Goal: Task Accomplishment & Management: Use online tool/utility

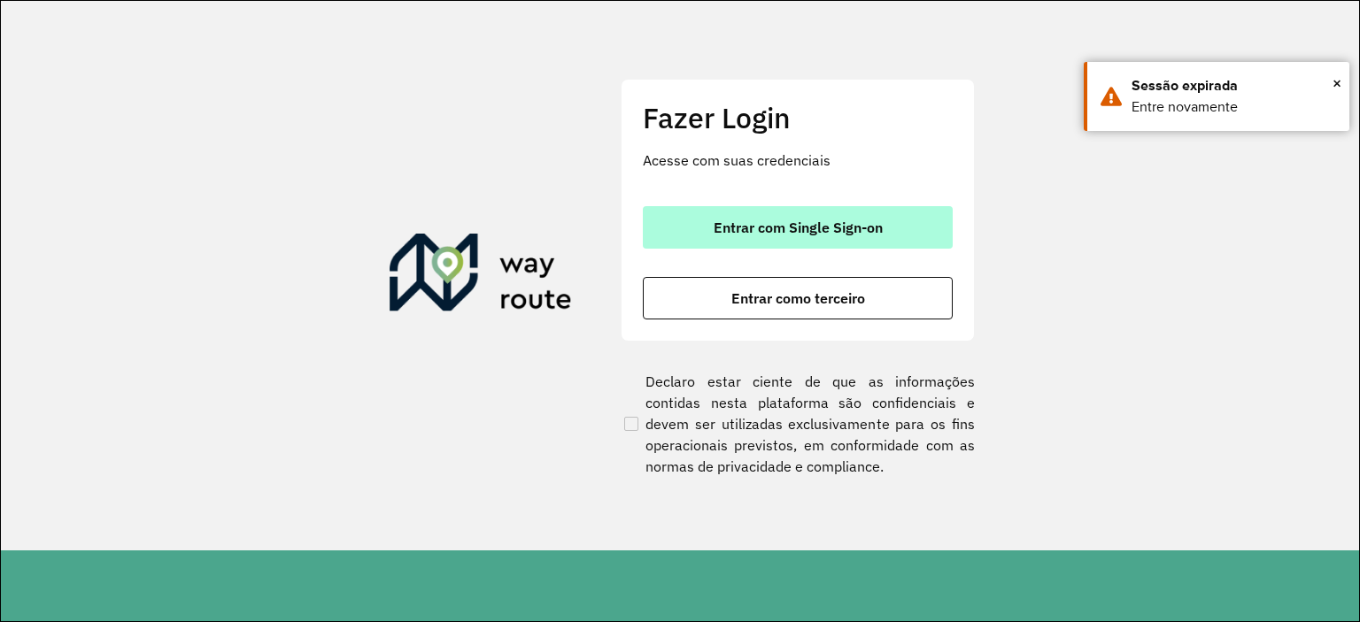
click at [771, 240] on button "Entrar com Single Sign-on" at bounding box center [798, 227] width 310 height 42
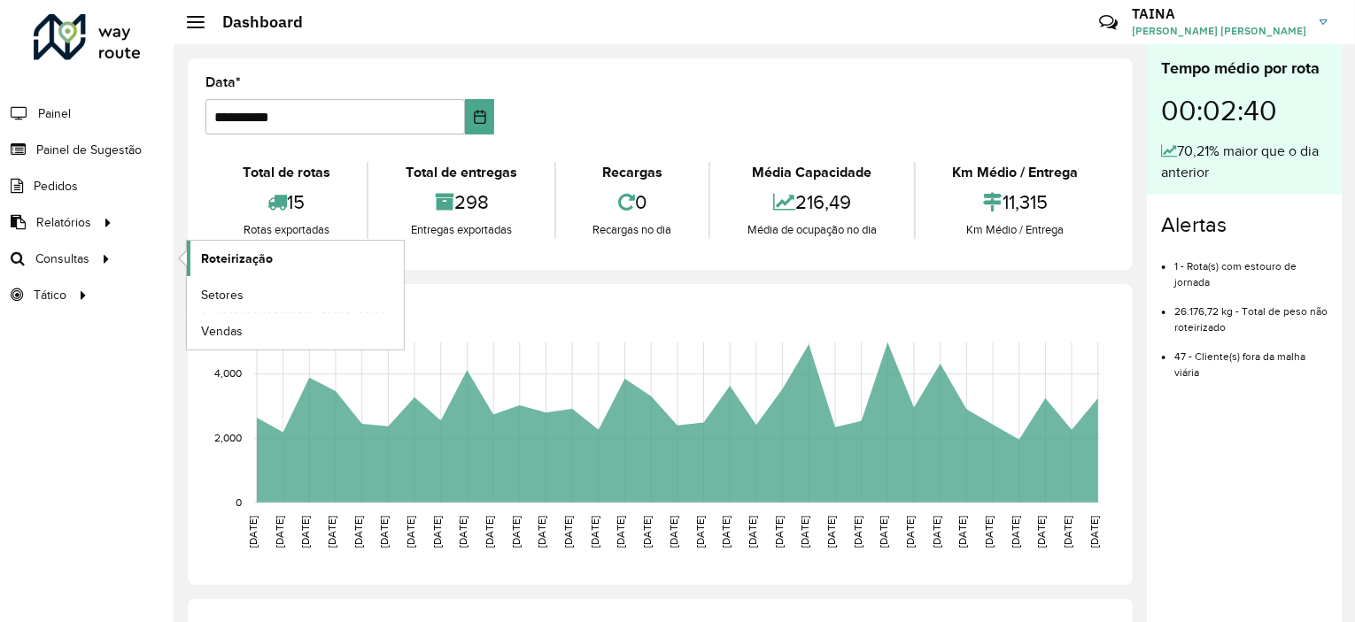
click at [266, 252] on span "Roteirização" at bounding box center [237, 259] width 72 height 19
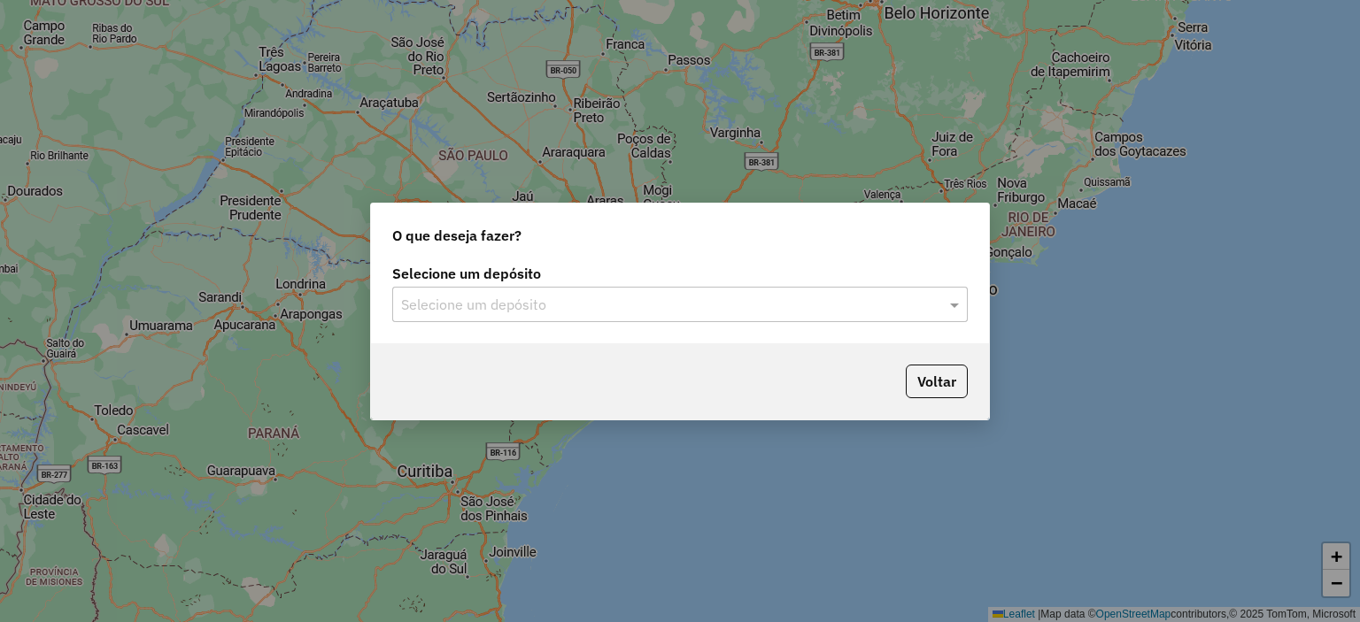
click at [524, 313] on input "text" at bounding box center [662, 305] width 522 height 21
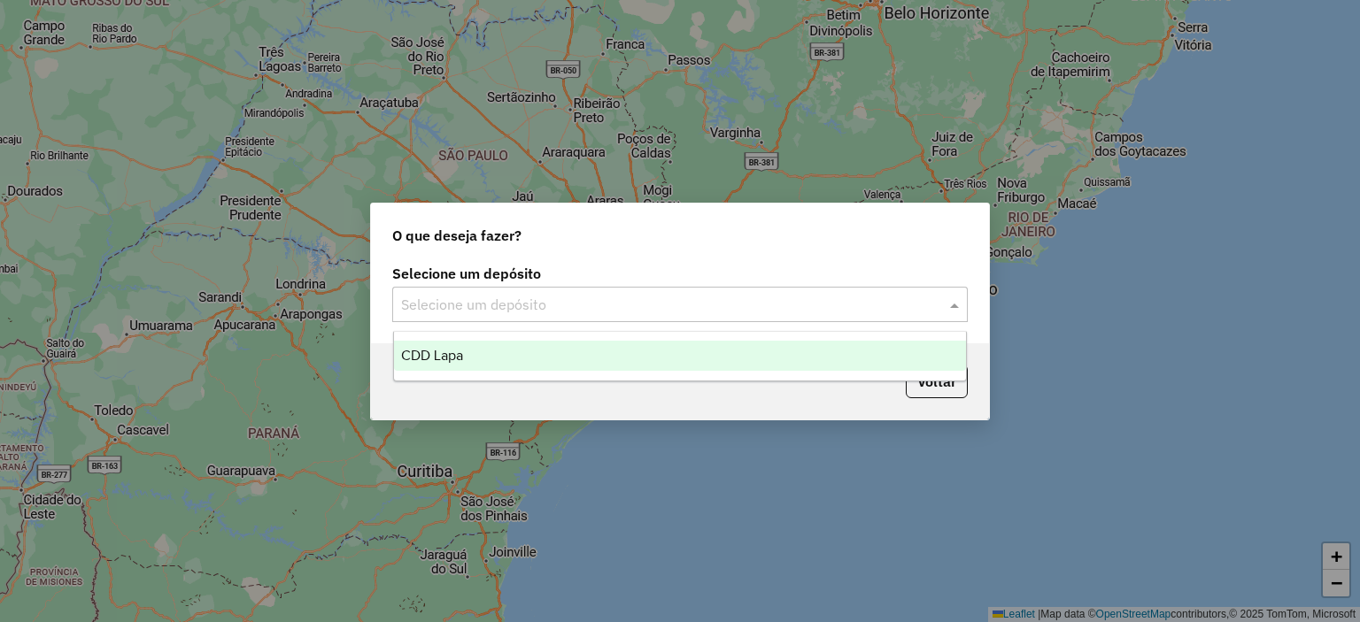
click at [495, 352] on div "CDD Lapa" at bounding box center [680, 356] width 573 height 30
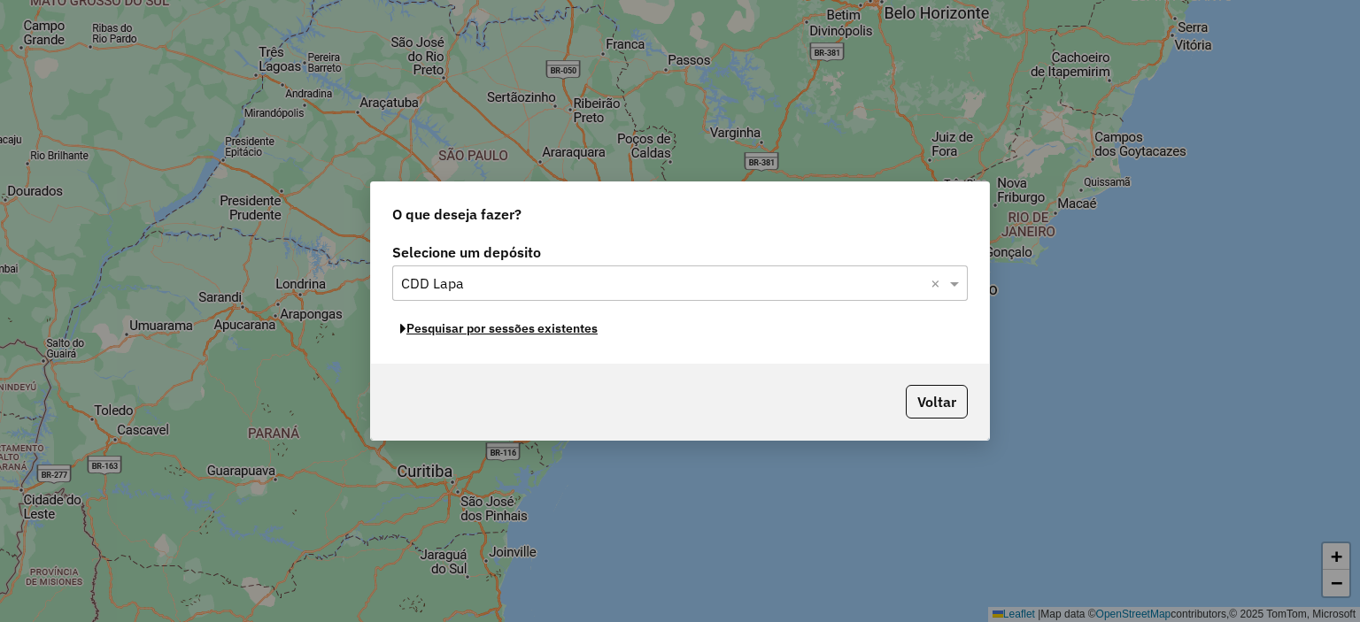
click at [551, 329] on button "Pesquisar por sessões existentes" at bounding box center [498, 328] width 213 height 27
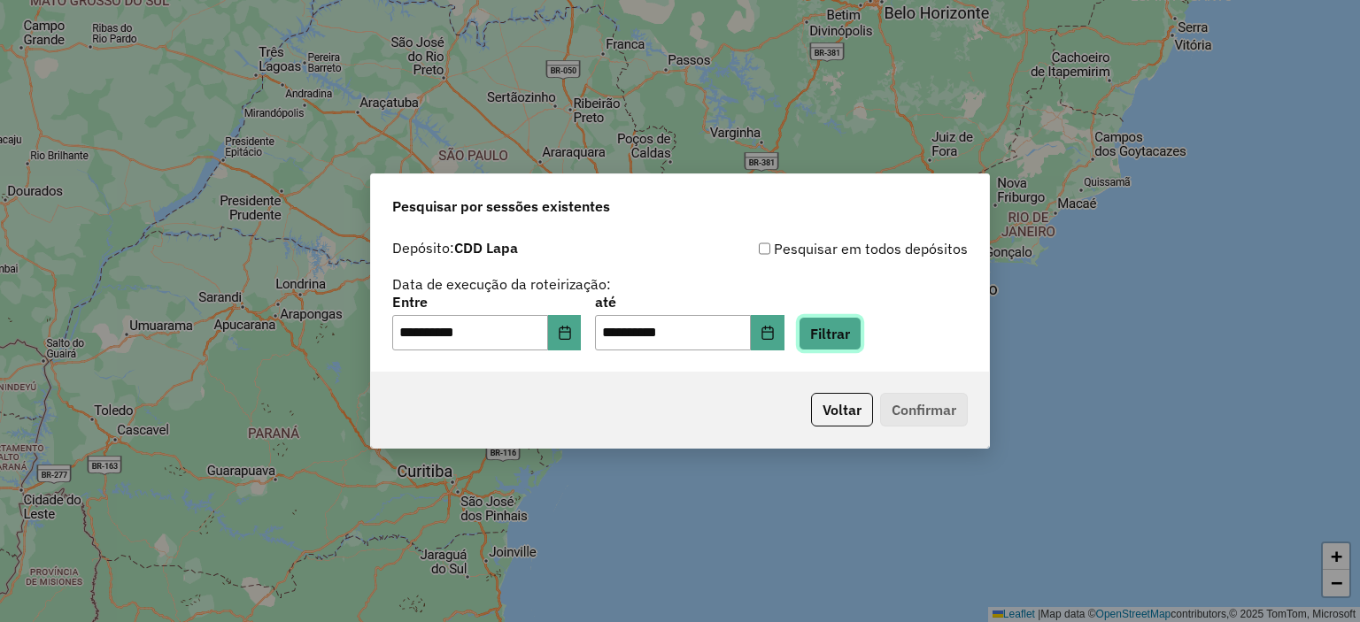
click at [858, 332] on button "Filtrar" at bounding box center [830, 334] width 63 height 34
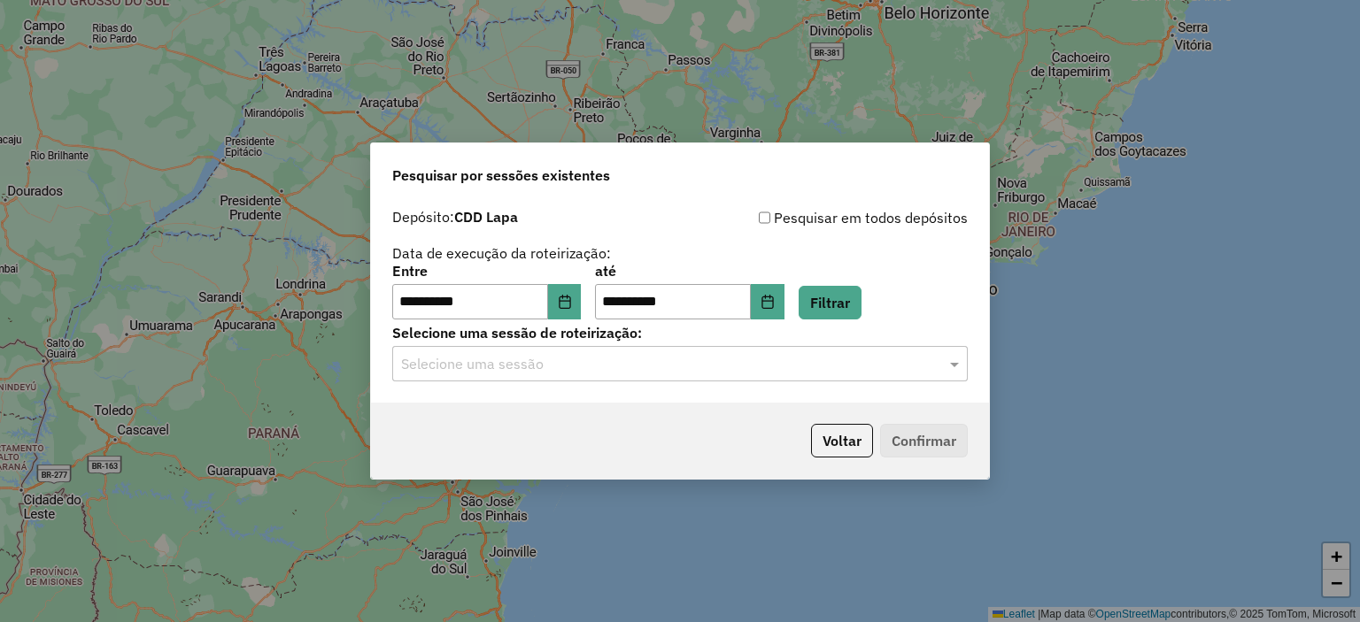
click at [776, 382] on div "**********" at bounding box center [680, 301] width 618 height 203
click at [772, 375] on input "text" at bounding box center [662, 364] width 522 height 21
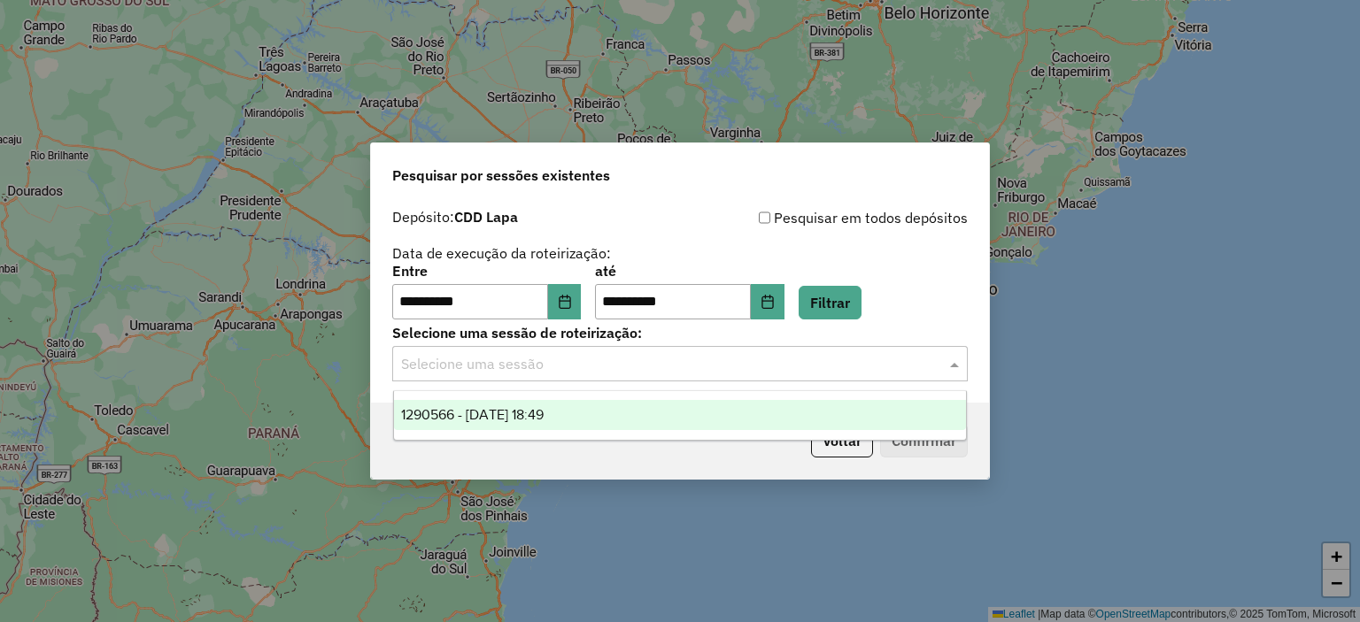
click at [730, 413] on div "1290566 - 08/10/2025 18:49" at bounding box center [680, 415] width 573 height 30
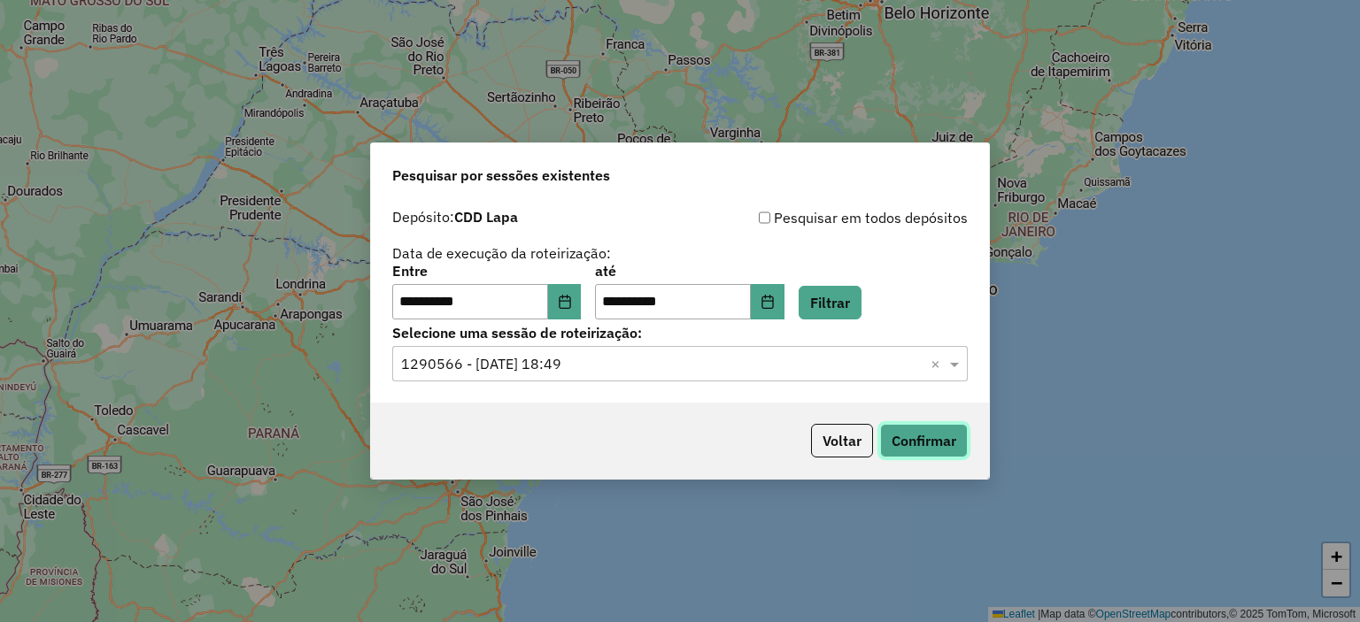
click at [900, 449] on button "Confirmar" at bounding box center [924, 441] width 88 height 34
click at [581, 292] on button "Choose Date" at bounding box center [565, 301] width 34 height 35
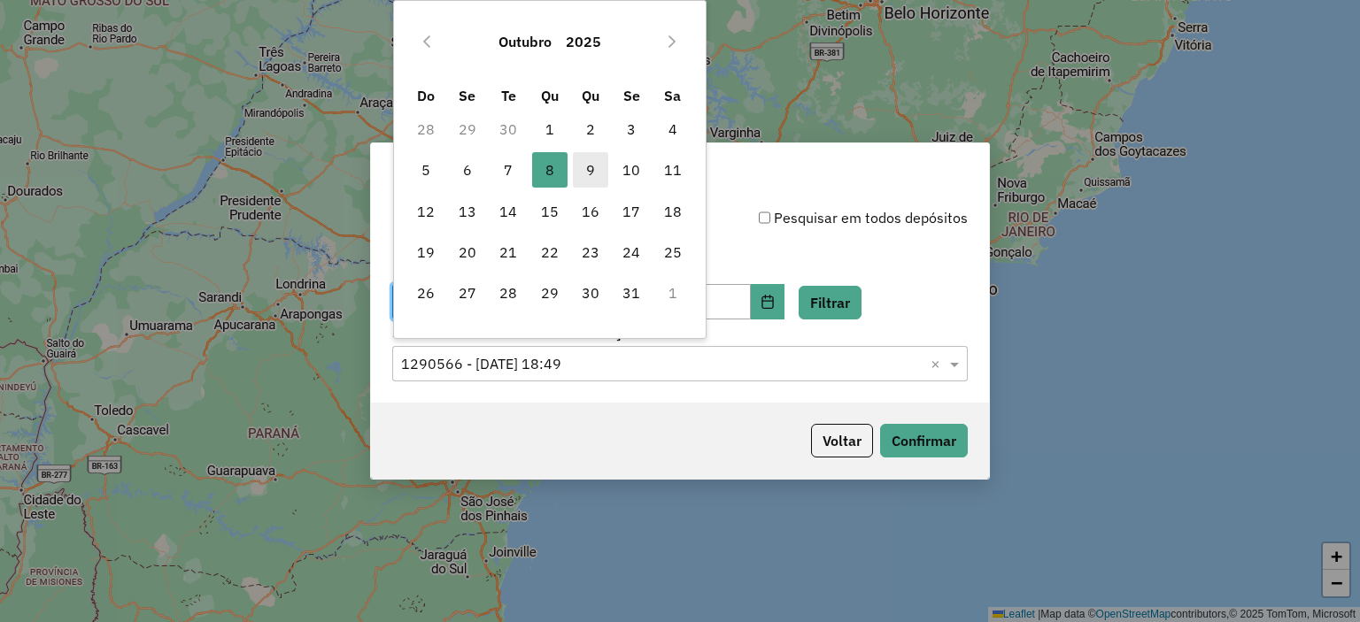
click at [586, 173] on span "9" at bounding box center [590, 169] width 35 height 35
type input "**********"
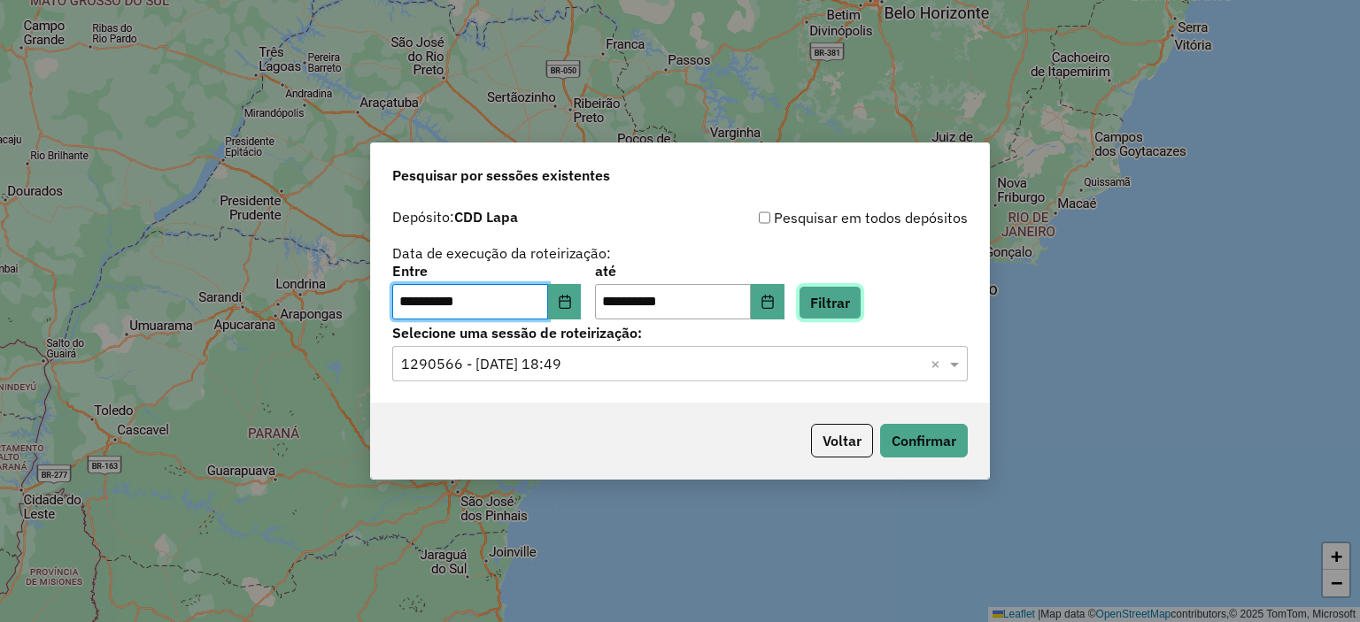
click at [861, 300] on button "Filtrar" at bounding box center [830, 303] width 63 height 34
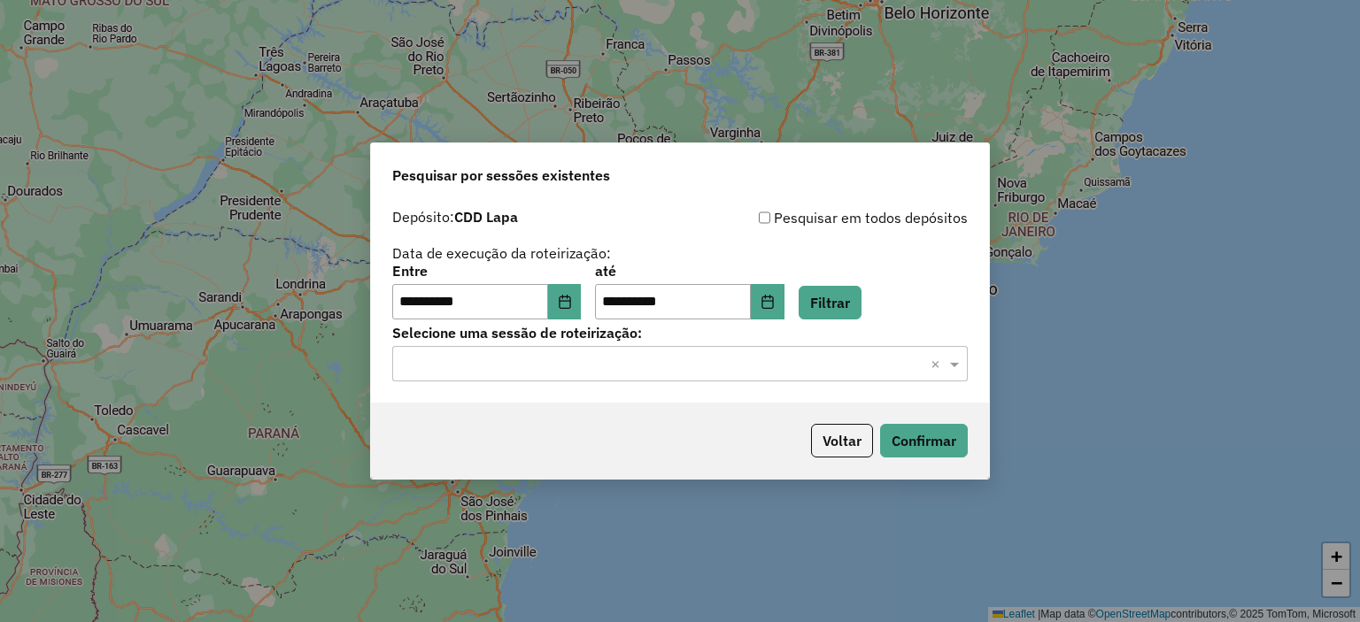
click at [613, 371] on input "text" at bounding box center [662, 364] width 522 height 21
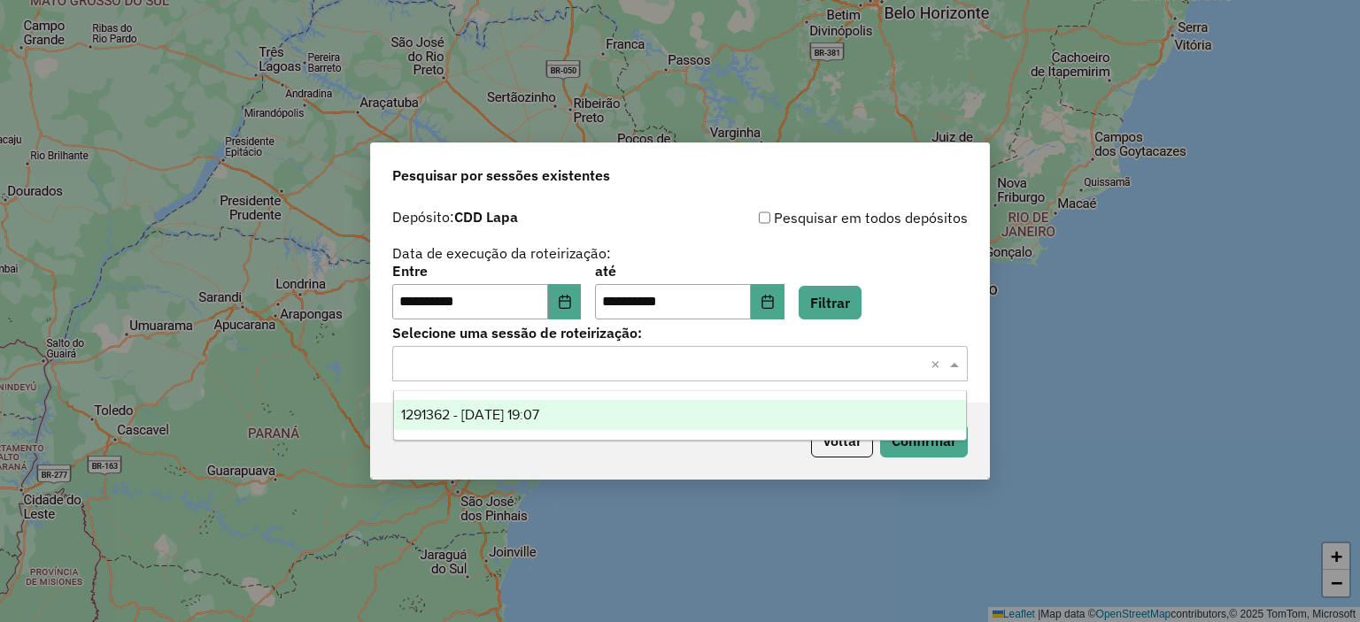
click at [593, 417] on div "1291362 - 09/10/2025 19:07" at bounding box center [680, 415] width 573 height 30
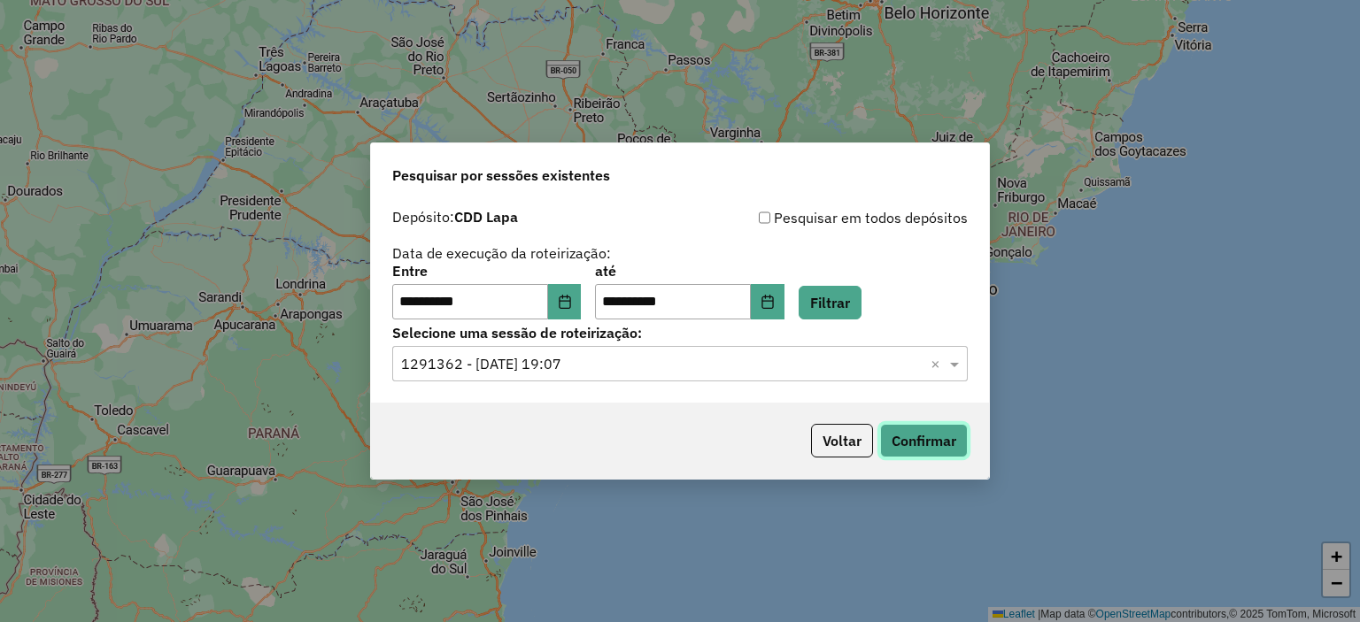
click at [938, 443] on button "Confirmar" at bounding box center [924, 441] width 88 height 34
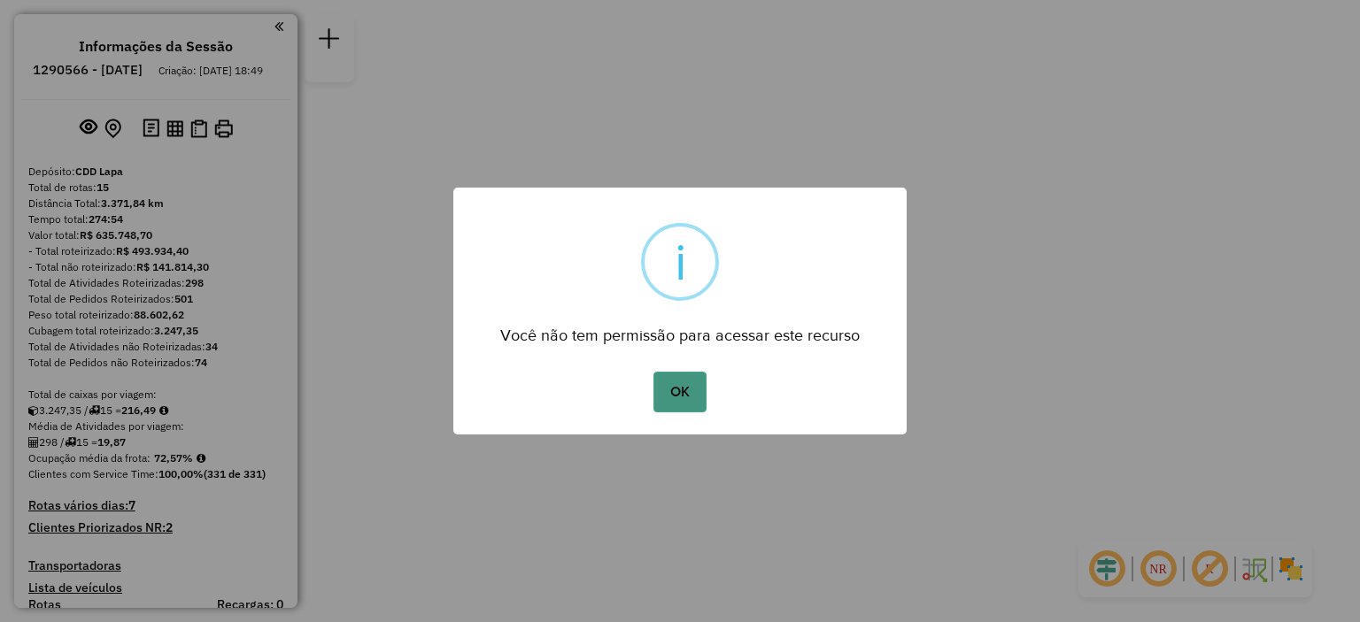
click at [666, 381] on button "OK" at bounding box center [679, 392] width 52 height 41
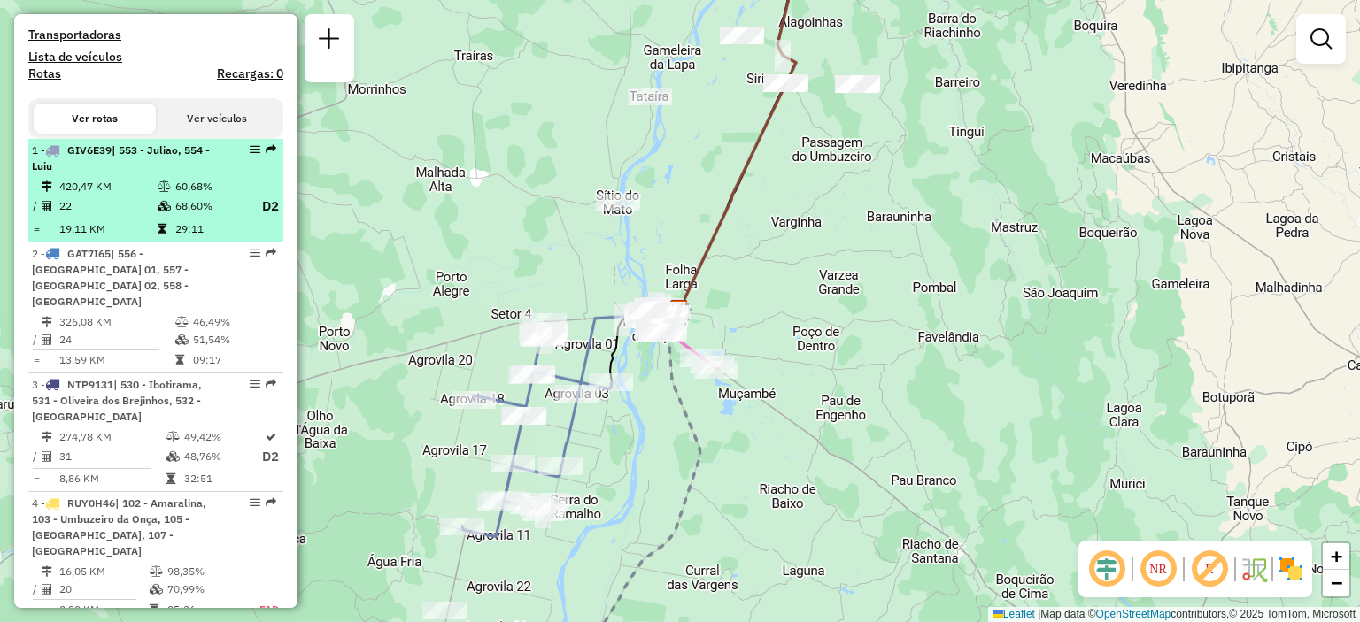
scroll to position [620, 0]
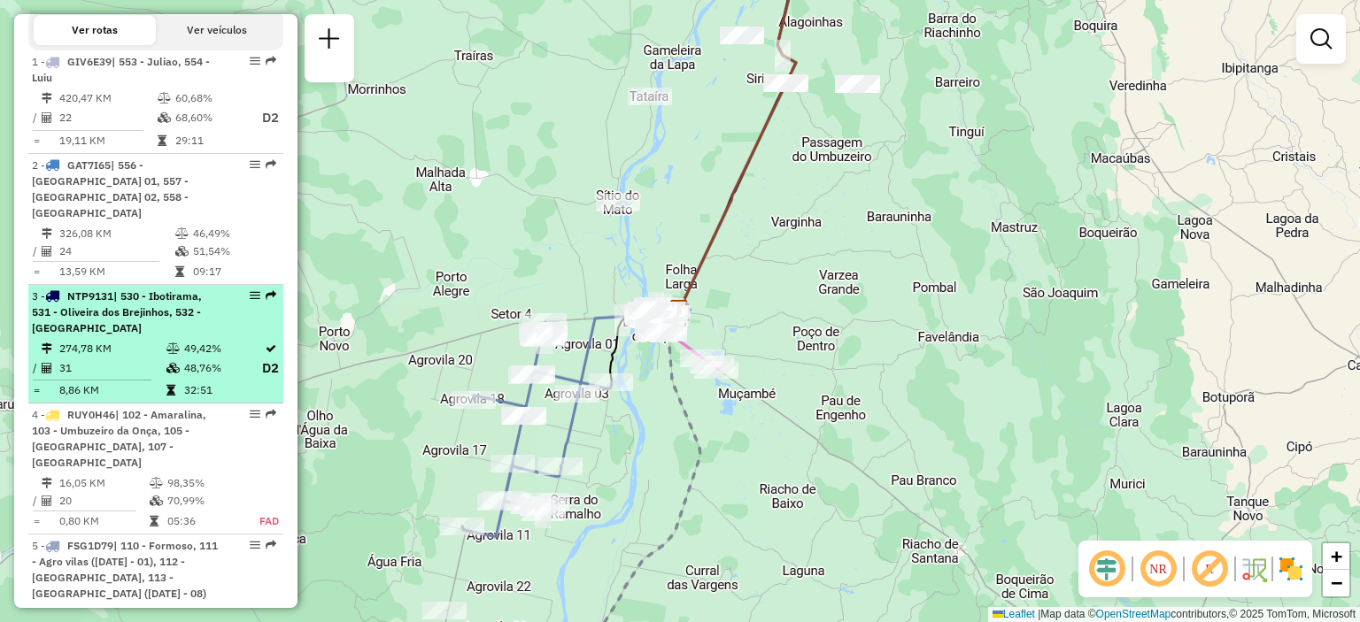
select select "**********"
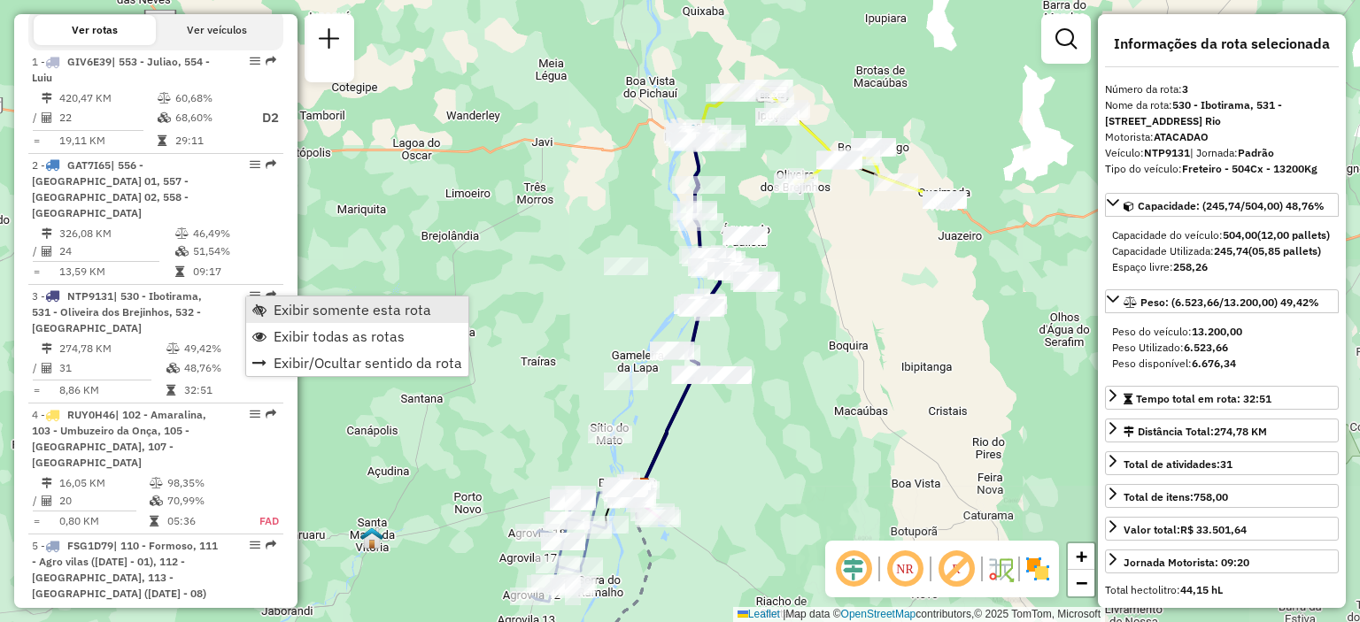
click at [272, 304] on link "Exibir somente esta rota" at bounding box center [357, 310] width 222 height 27
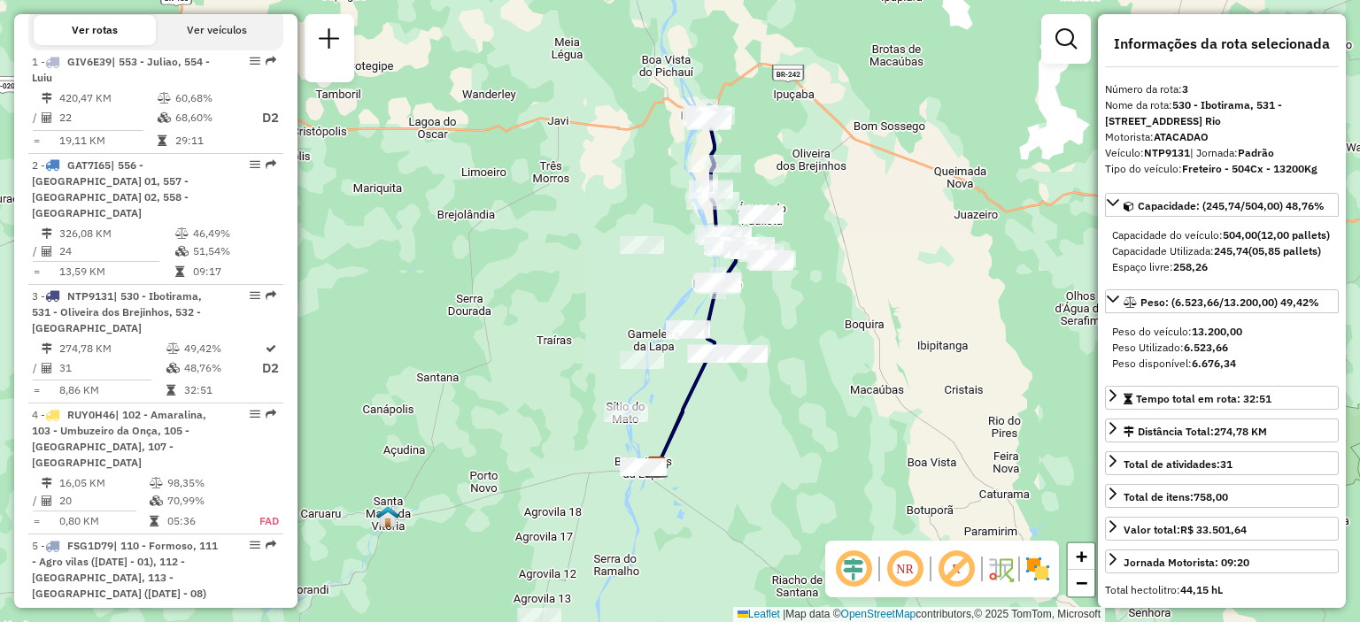
click at [900, 565] on em at bounding box center [905, 569] width 42 height 42
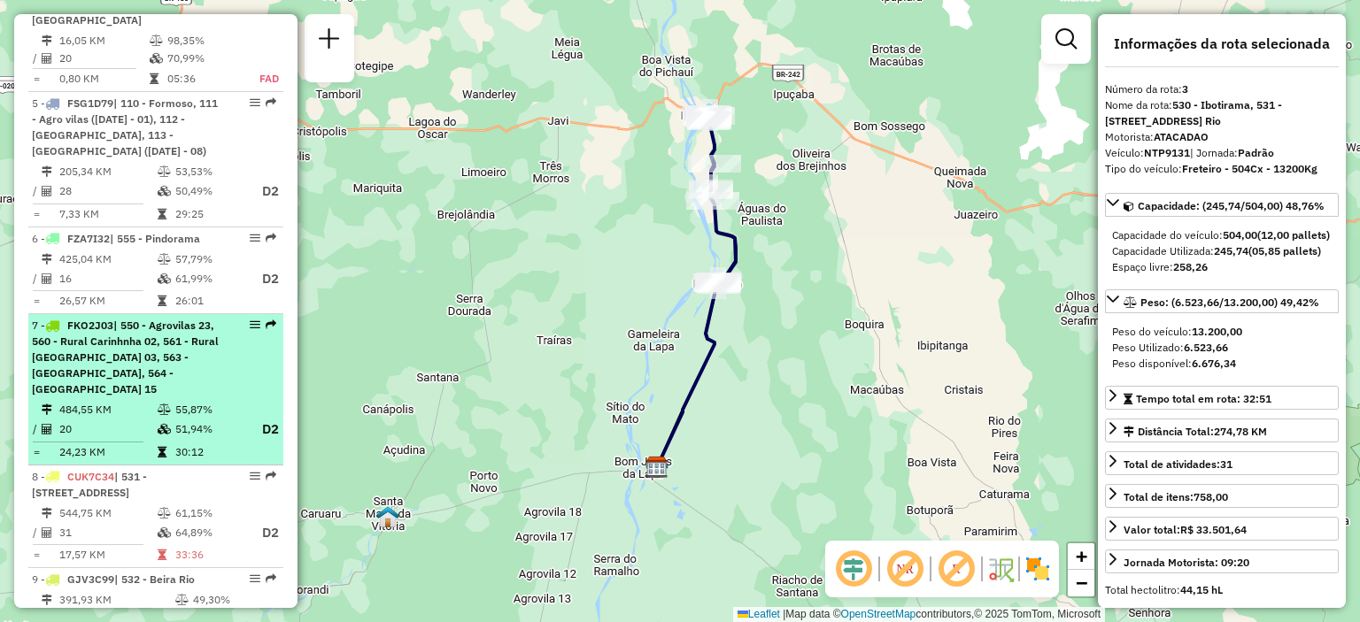
scroll to position [1240, 0]
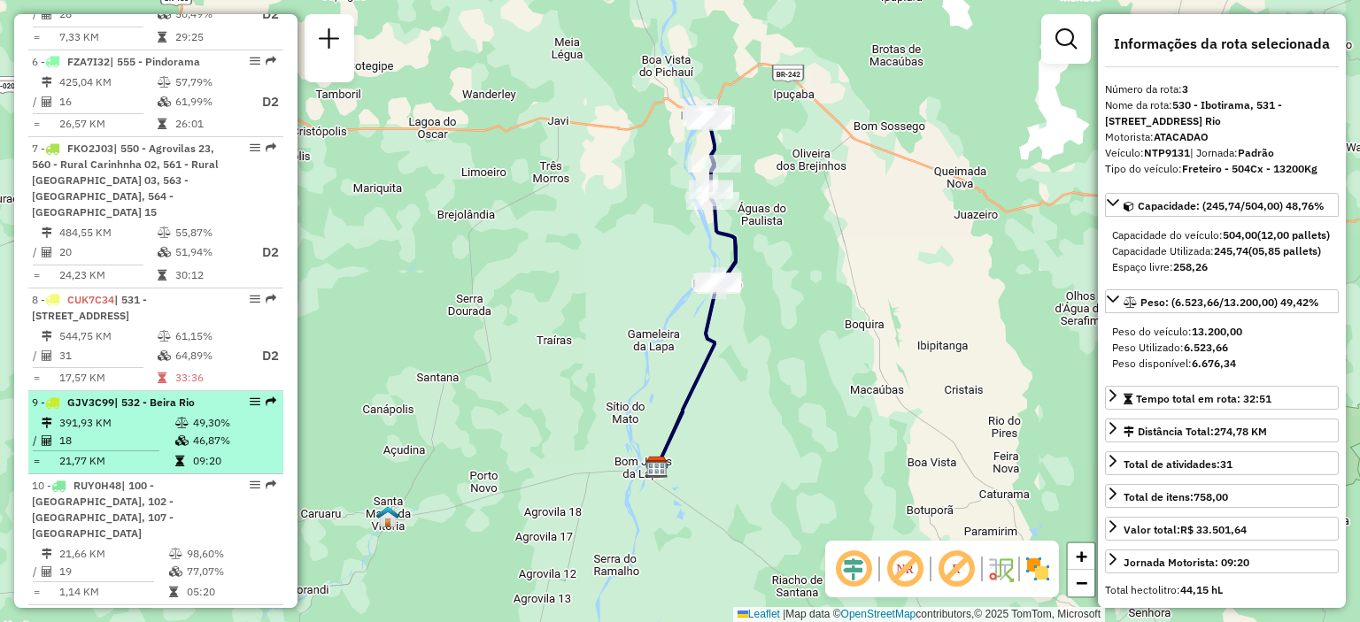
click at [135, 414] on td "391,93 KM" at bounding box center [116, 423] width 116 height 18
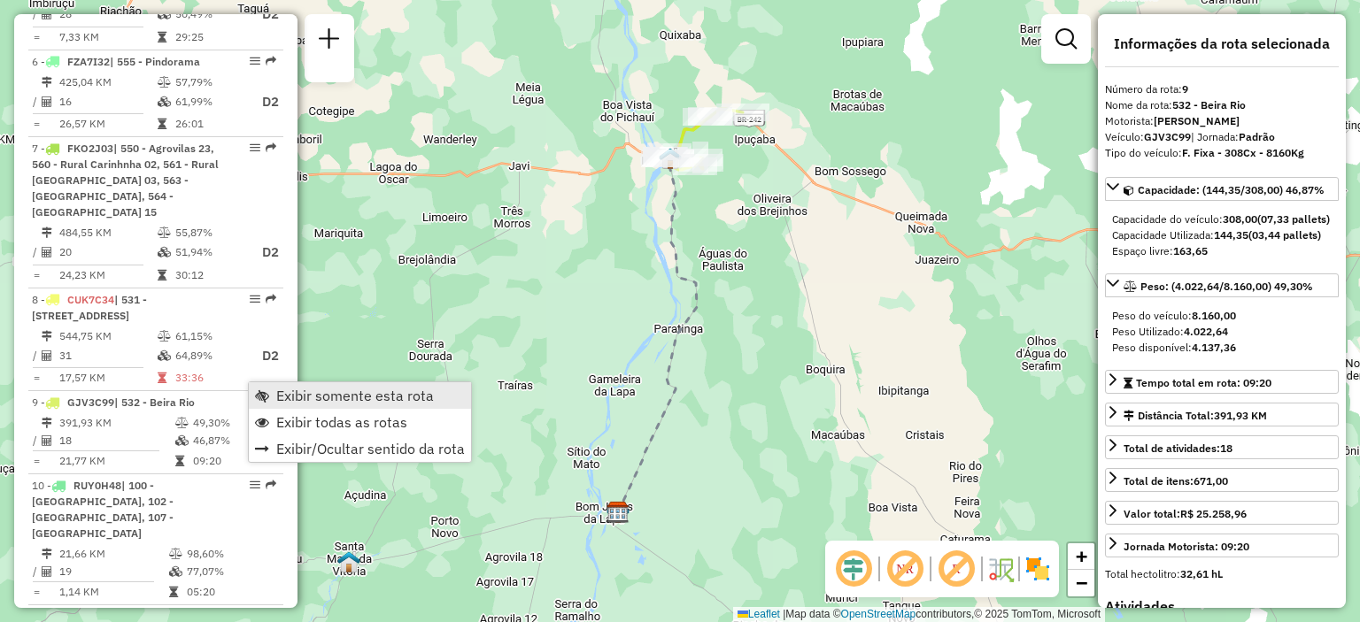
click at [274, 390] on link "Exibir somente esta rota" at bounding box center [360, 395] width 222 height 27
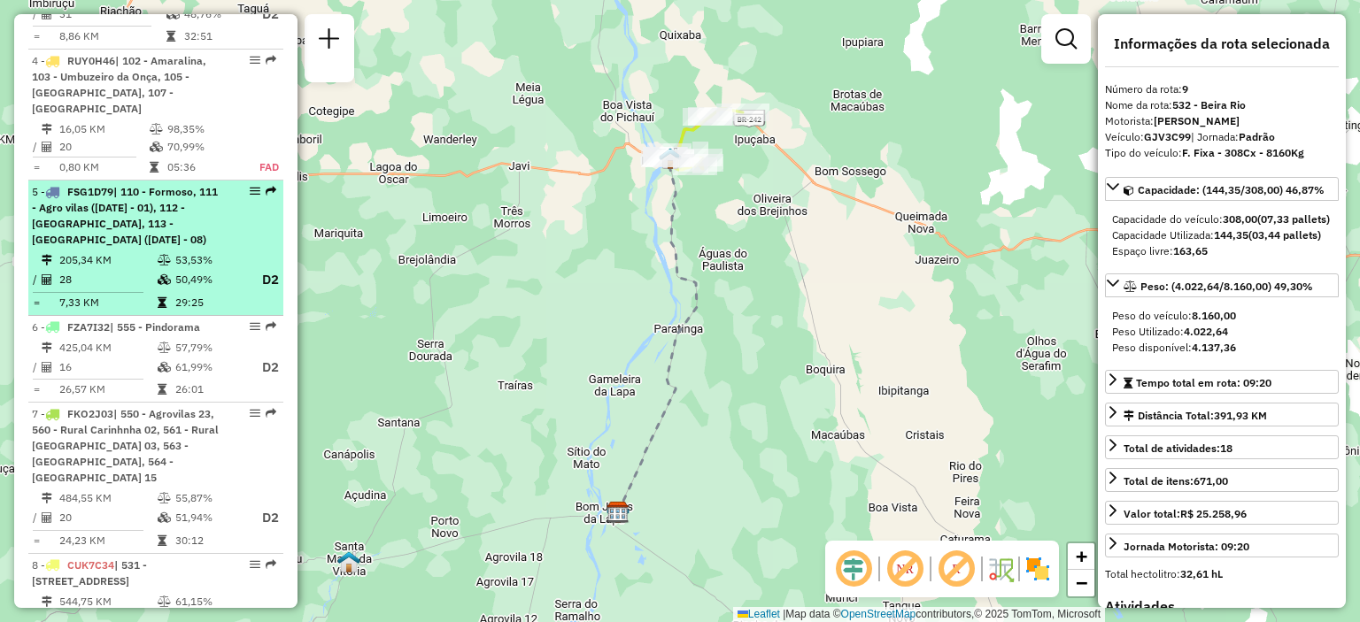
scroll to position [531, 0]
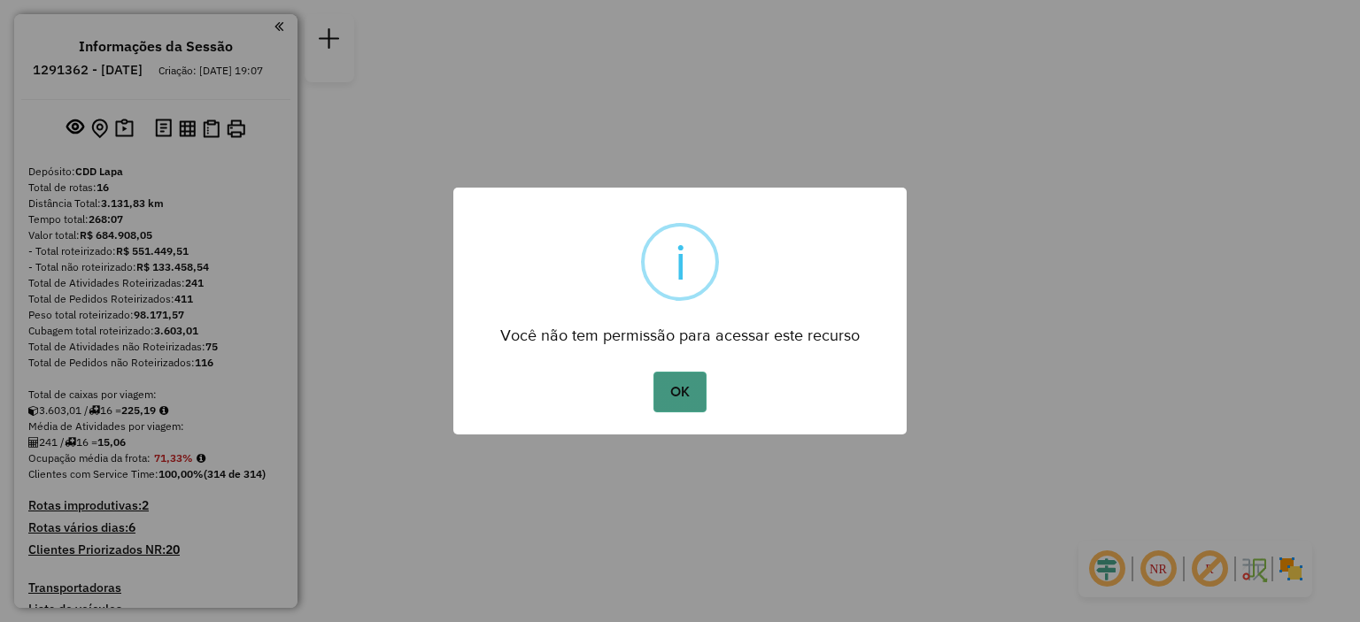
click at [659, 394] on button "OK" at bounding box center [679, 392] width 52 height 41
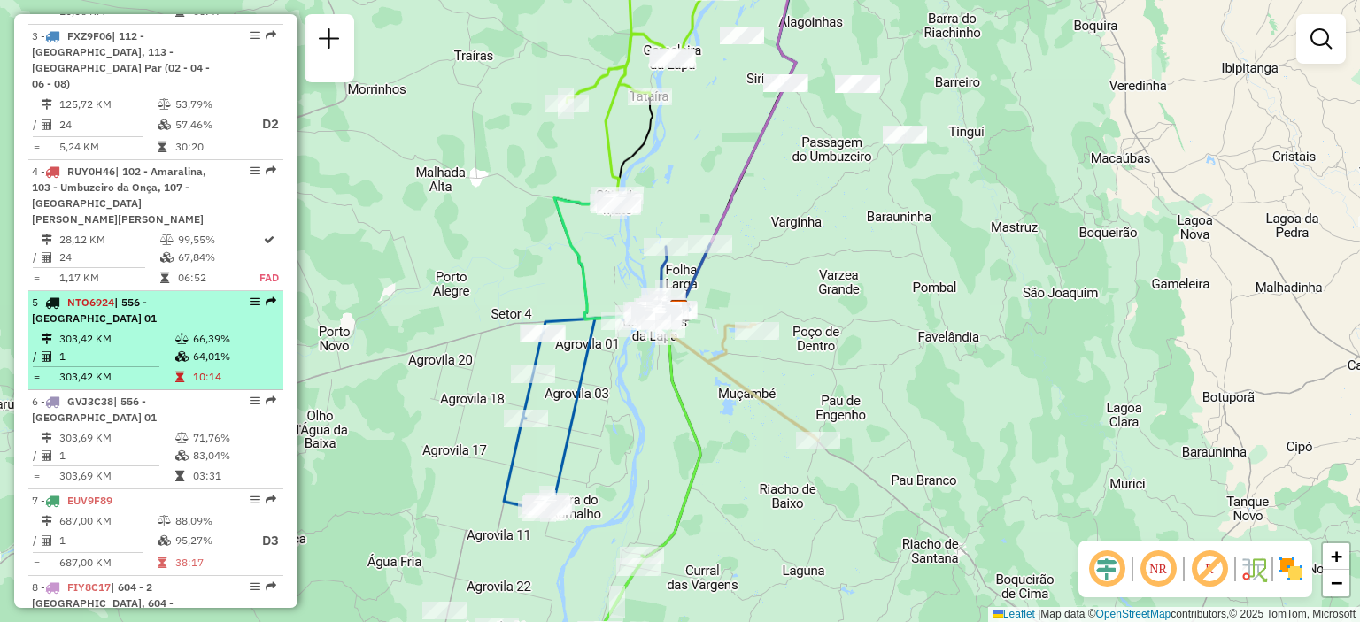
scroll to position [974, 0]
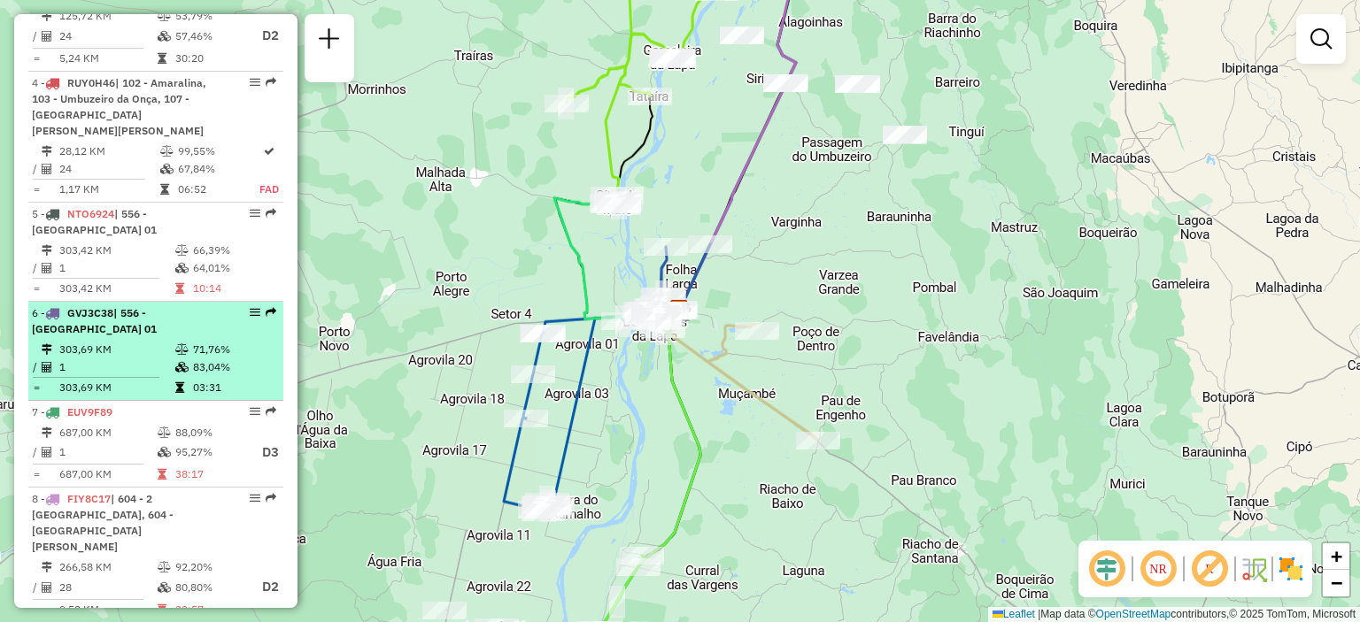
click at [190, 305] on div "6 - GVJ3C38 | 556 - Carinhanha 01" at bounding box center [126, 321] width 188 height 32
select select "**********"
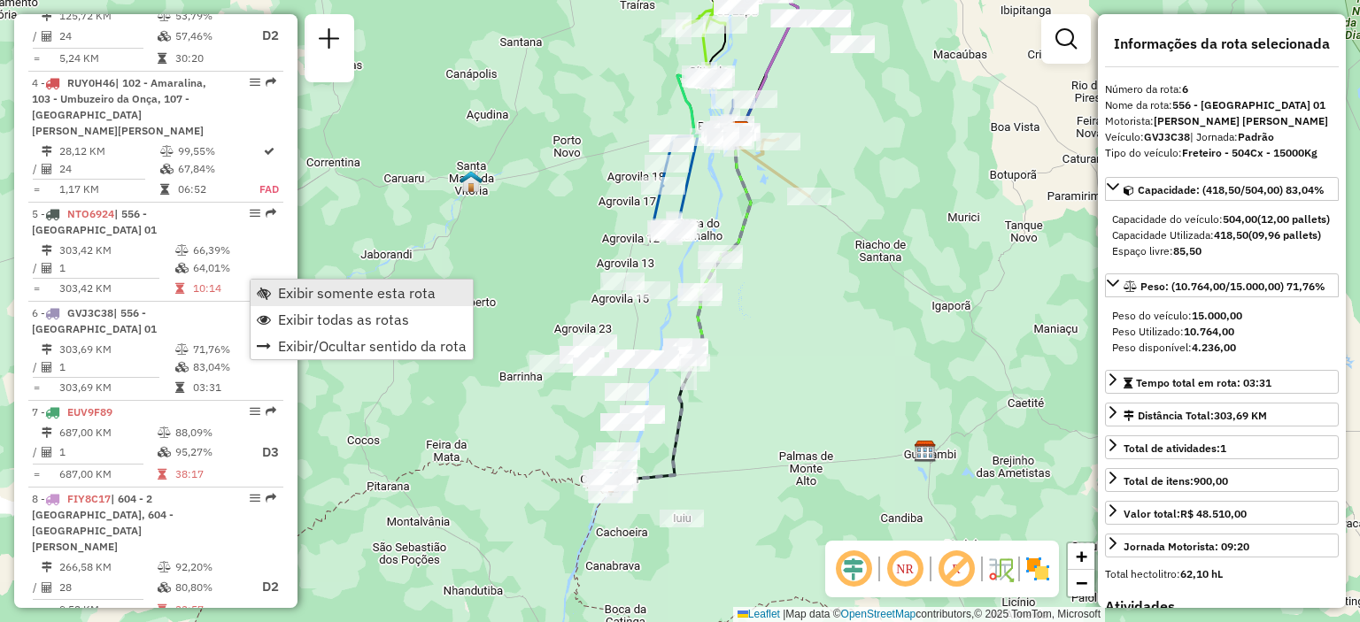
click at [282, 290] on span "Exibir somente esta rota" at bounding box center [357, 293] width 158 height 14
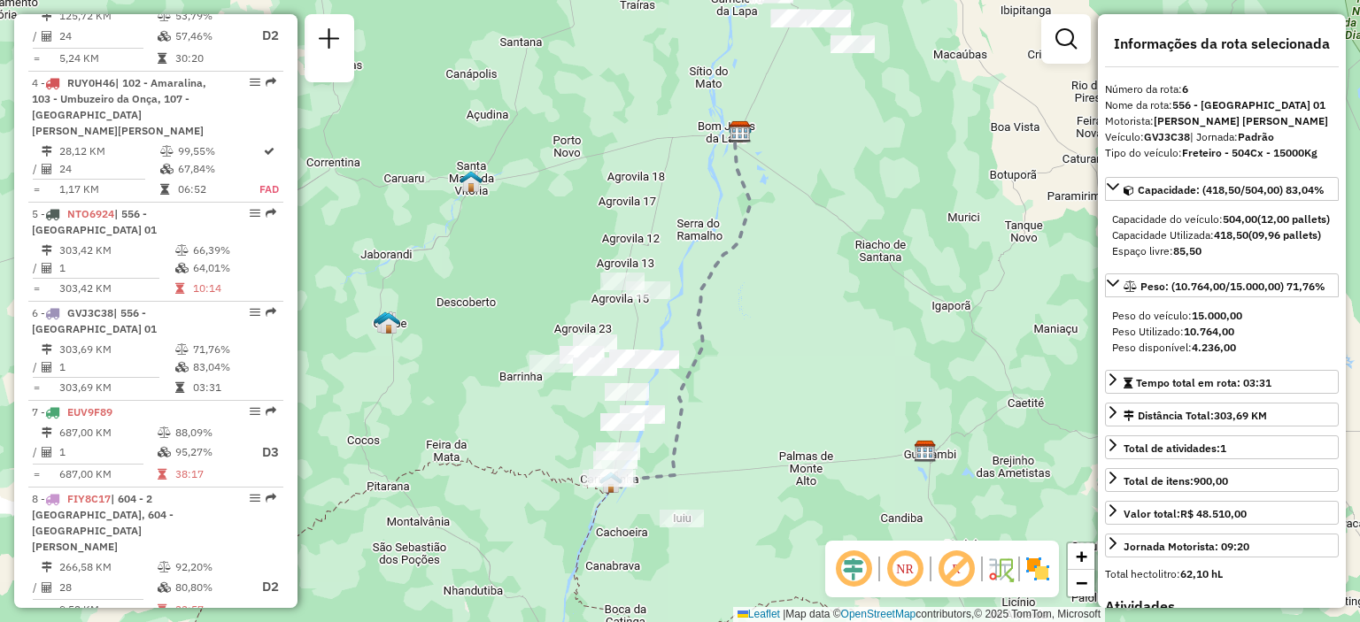
click at [903, 578] on em at bounding box center [905, 569] width 42 height 42
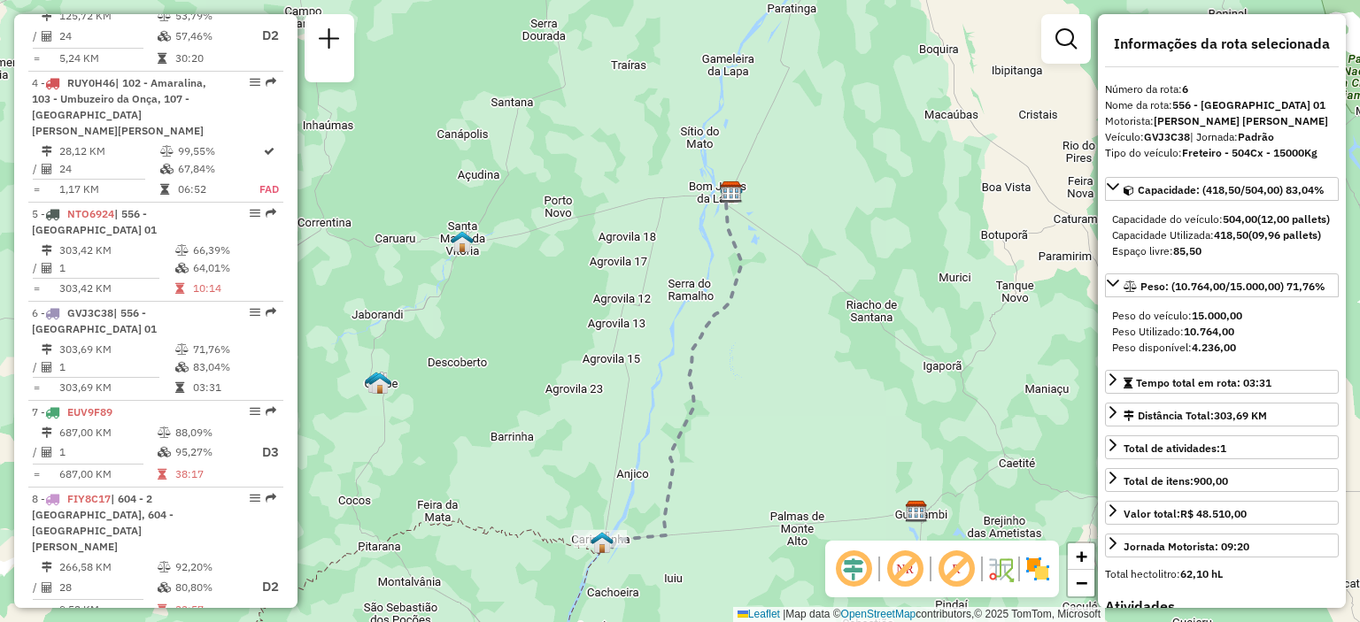
drag, startPoint x: 758, startPoint y: 212, endPoint x: 751, endPoint y: 261, distance: 49.2
click at [742, 261] on icon at bounding box center [670, 371] width 143 height 359
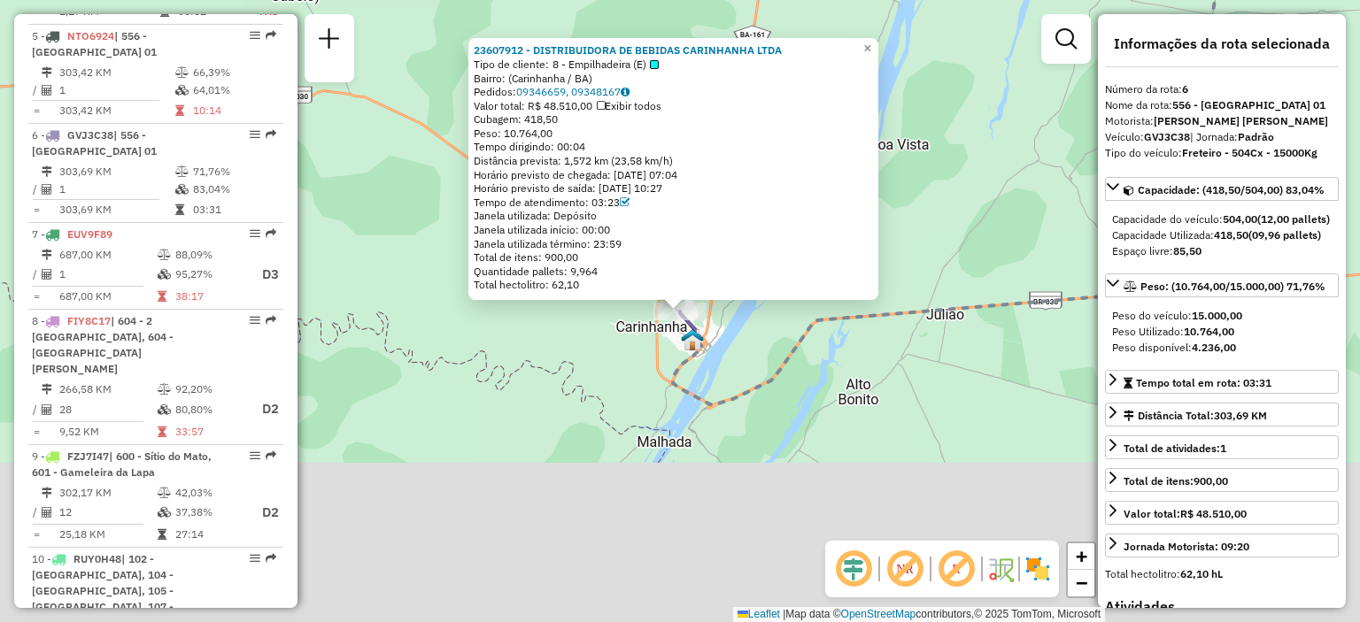
scroll to position [1229, 0]
